Goal: Find specific page/section: Find specific page/section

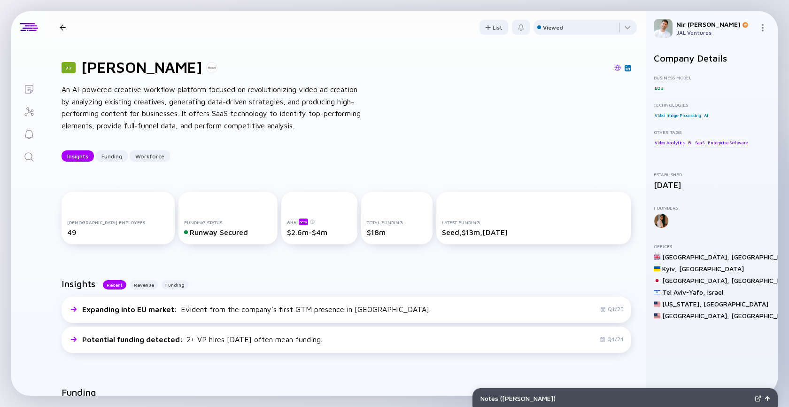
click at [32, 160] on icon "Search" at bounding box center [28, 156] width 11 height 11
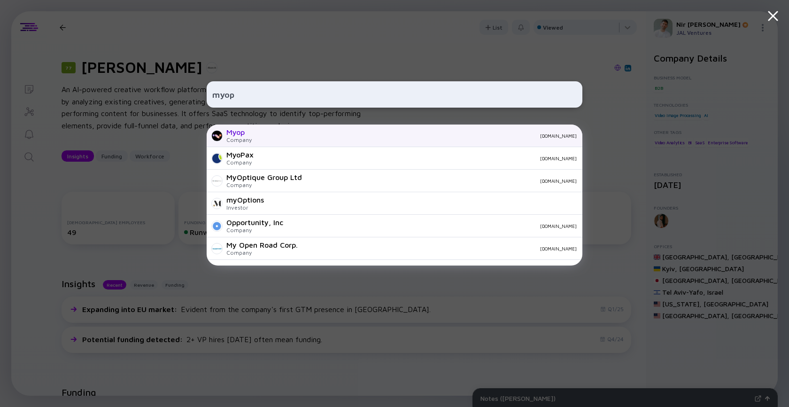
type input "myop"
click at [259, 137] on div "[DOMAIN_NAME]" at bounding box center [418, 136] width 318 height 6
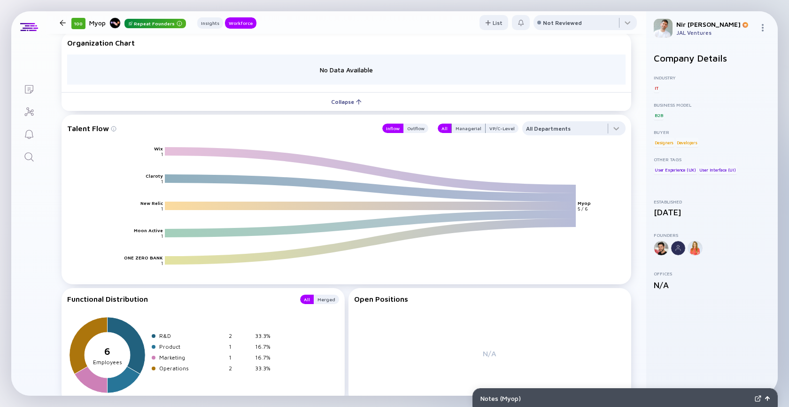
scroll to position [752, 0]
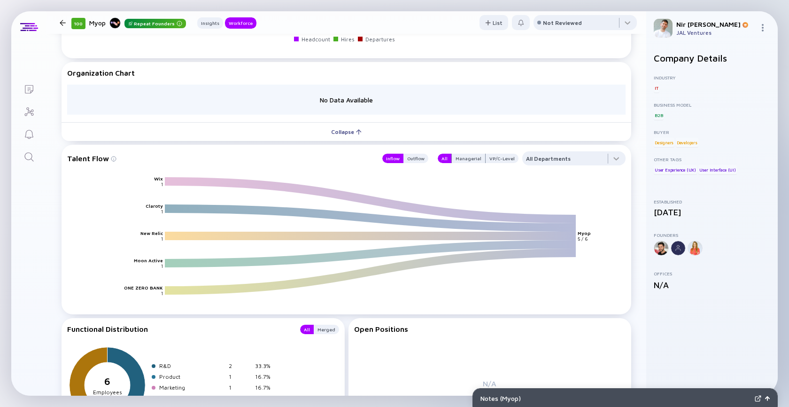
click at [25, 155] on icon "Search" at bounding box center [28, 156] width 11 height 11
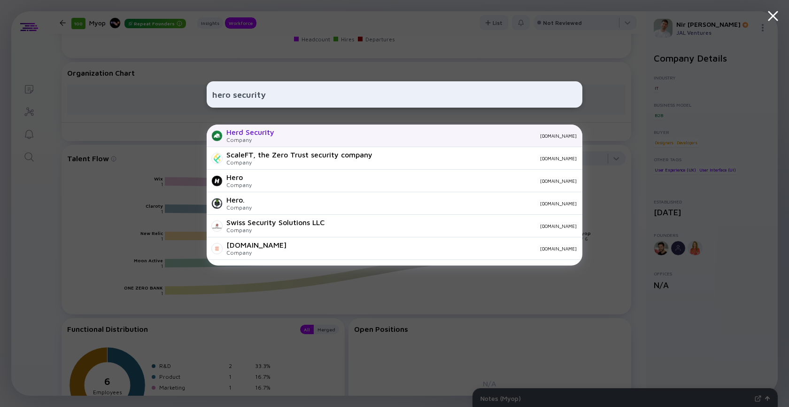
type input "hero security"
click at [293, 139] on div "Herd Security Company [DOMAIN_NAME]" at bounding box center [395, 136] width 376 height 23
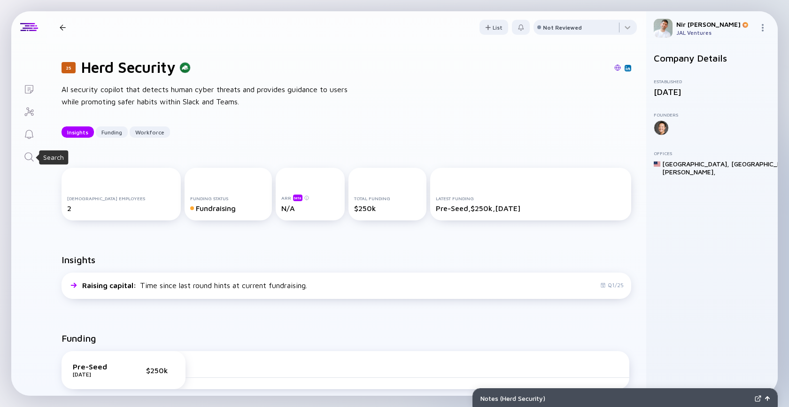
click at [27, 155] on icon "Search" at bounding box center [28, 156] width 11 height 11
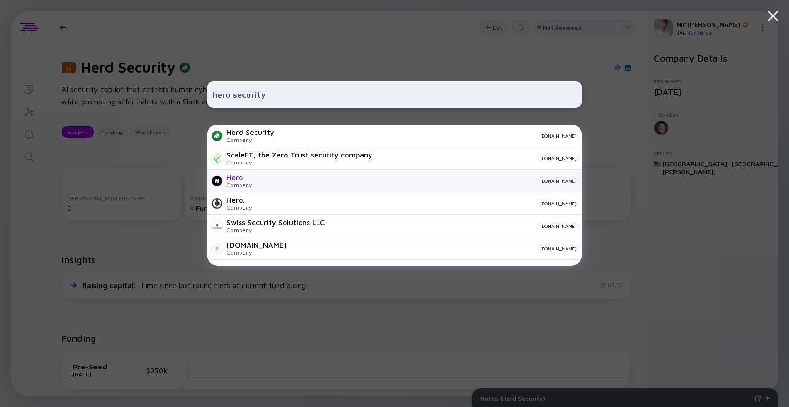
type input "hero security"
click at [281, 183] on div "[DOMAIN_NAME]" at bounding box center [418, 181] width 318 height 6
